Goal: Find specific page/section: Find specific page/section

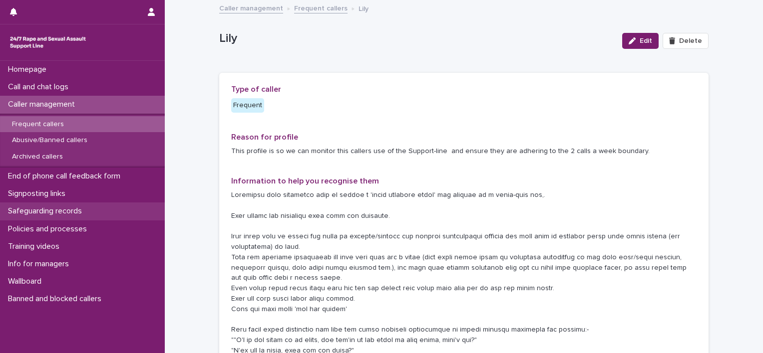
click at [74, 212] on p "Safeguarding records" at bounding box center [47, 211] width 86 height 9
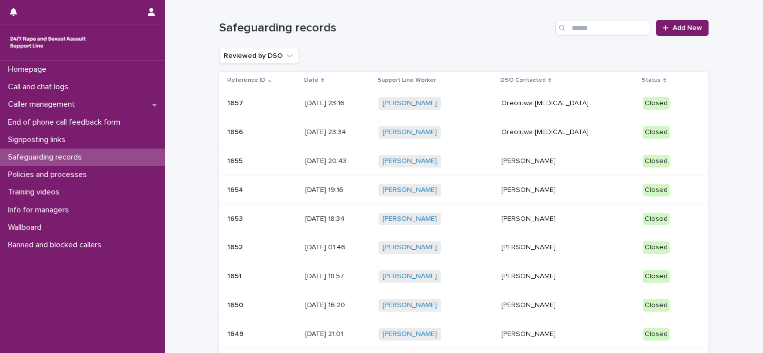
click at [370, 103] on p "[DATE] 23:16" at bounding box center [337, 103] width 65 height 8
click at [483, 129] on div "[PERSON_NAME] + 0" at bounding box center [435, 132] width 115 height 12
click at [71, 86] on p "Call and chat logs" at bounding box center [40, 86] width 72 height 9
